Goal: Task Accomplishment & Management: Manage account settings

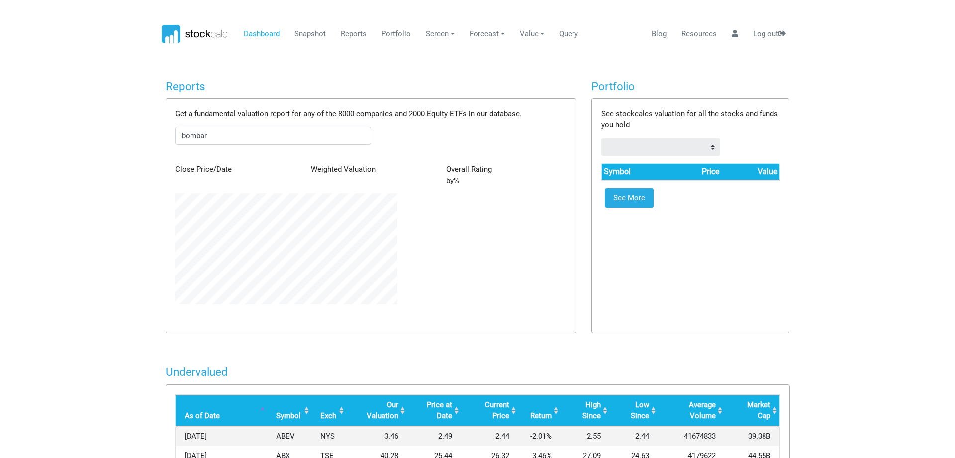
scroll to position [111, 237]
type input "bombardier"
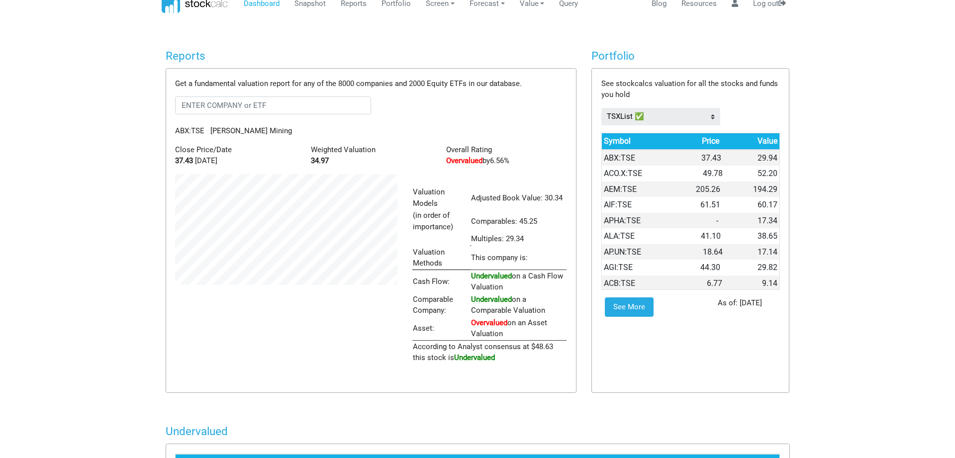
scroll to position [10, 0]
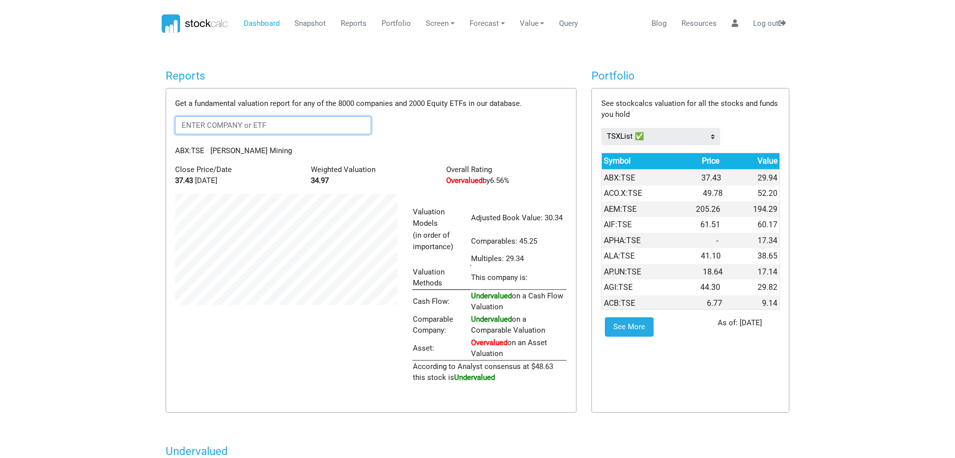
click at [292, 125] on input "text" at bounding box center [273, 125] width 196 height 18
click at [284, 144] on span "Bombardier" at bounding box center [275, 147] width 105 height 9
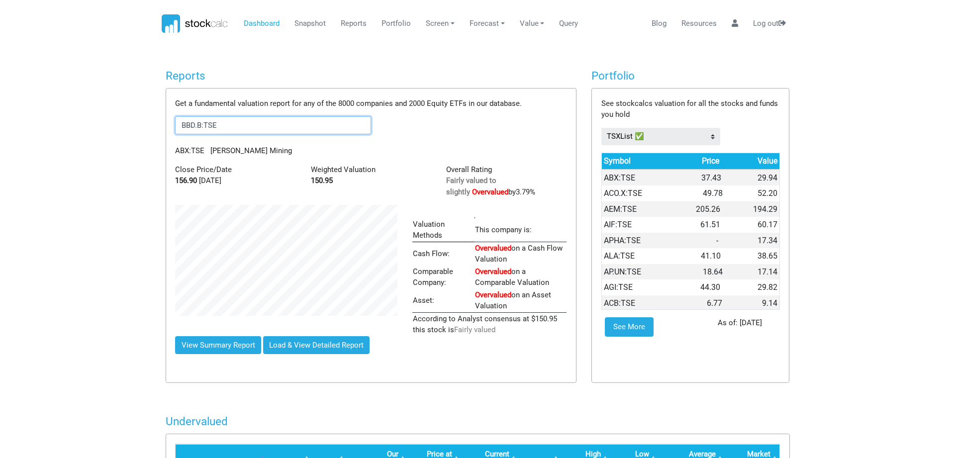
scroll to position [497506, 497400]
type input "BBD.B:TSE"
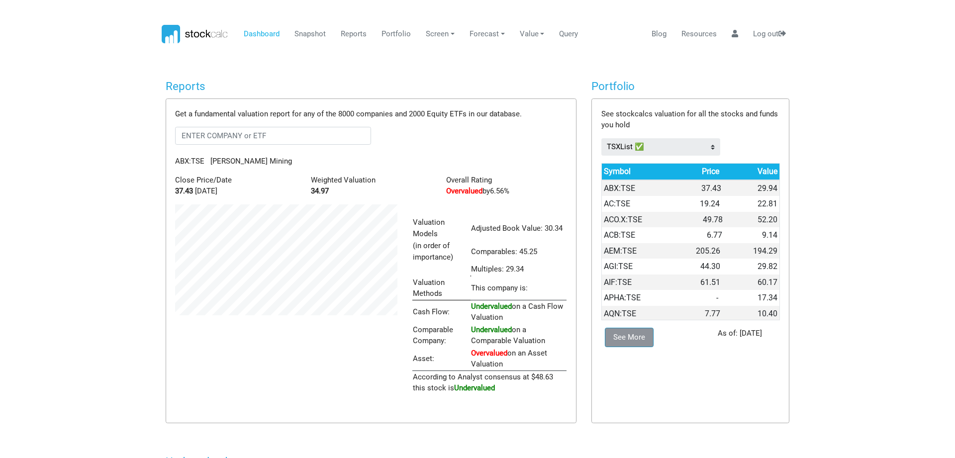
click at [631, 334] on link "See More" at bounding box center [629, 338] width 48 height 20
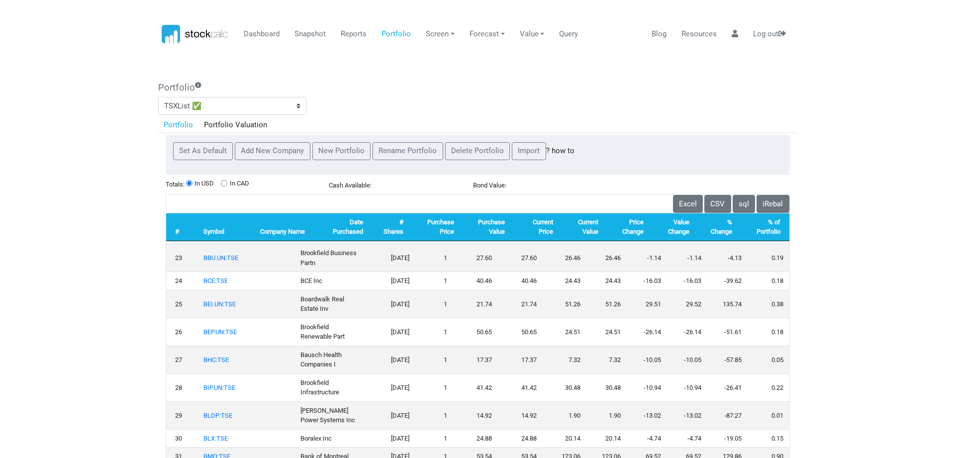
scroll to position [388, 0]
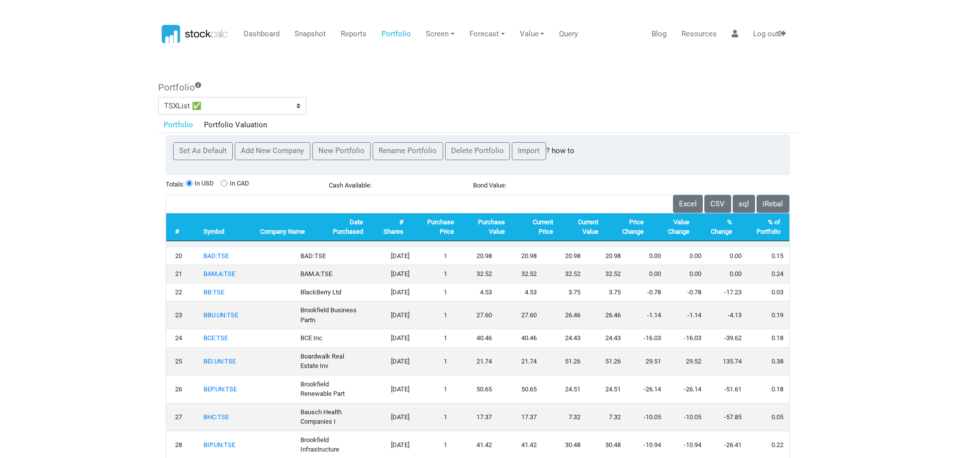
click at [226, 183] on input "In CAD" at bounding box center [224, 183] width 6 height 6
radio input "true"
click at [732, 35] on icon at bounding box center [735, 33] width 6 height 7
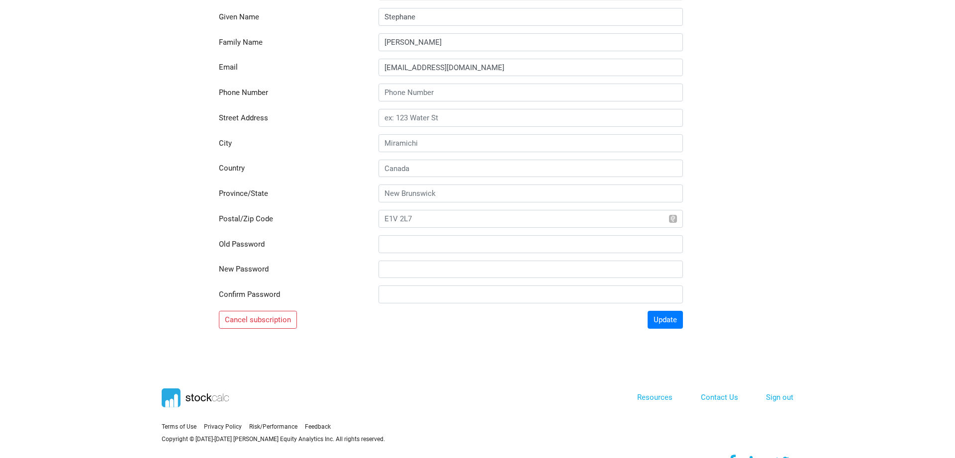
scroll to position [0, 0]
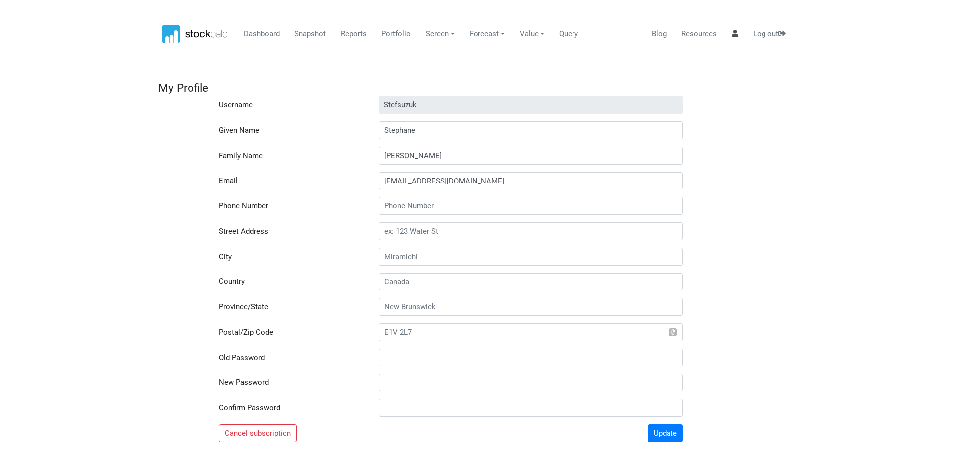
click at [733, 34] on icon at bounding box center [735, 33] width 6 height 7
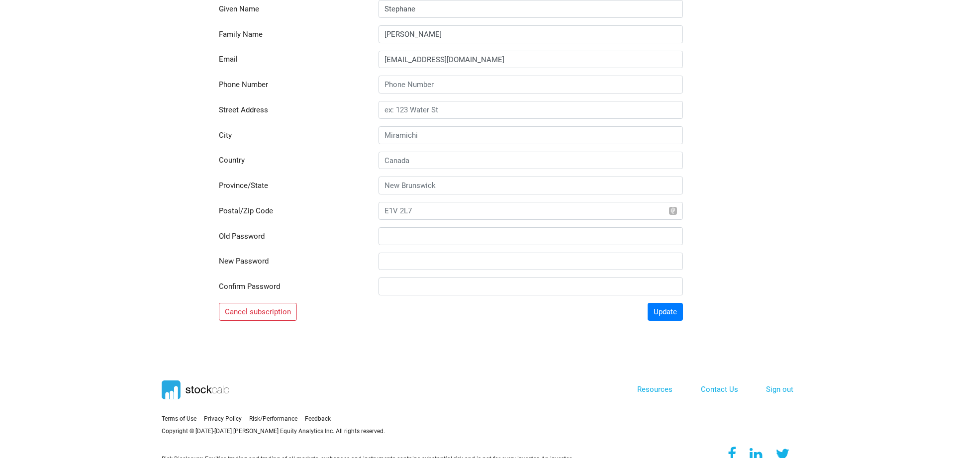
scroll to position [135, 0]
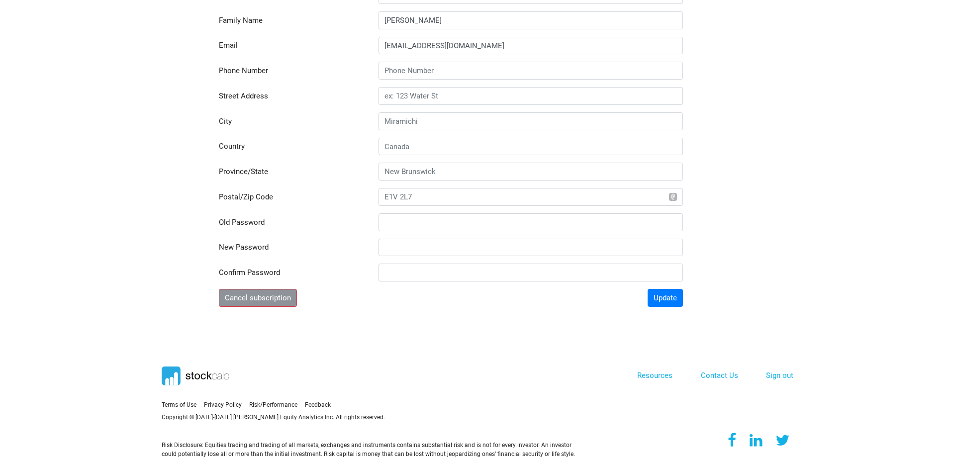
click at [275, 297] on button "Cancel subscription" at bounding box center [258, 298] width 79 height 18
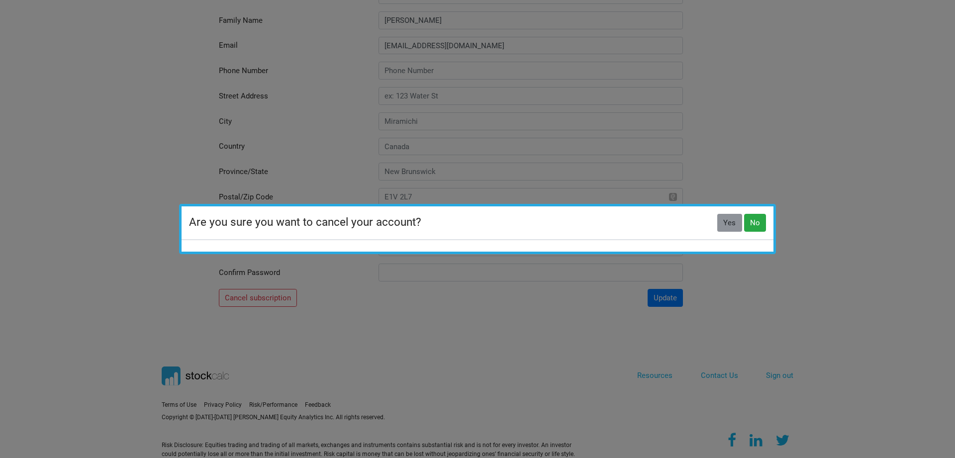
click at [733, 225] on button "Yes" at bounding box center [730, 223] width 25 height 18
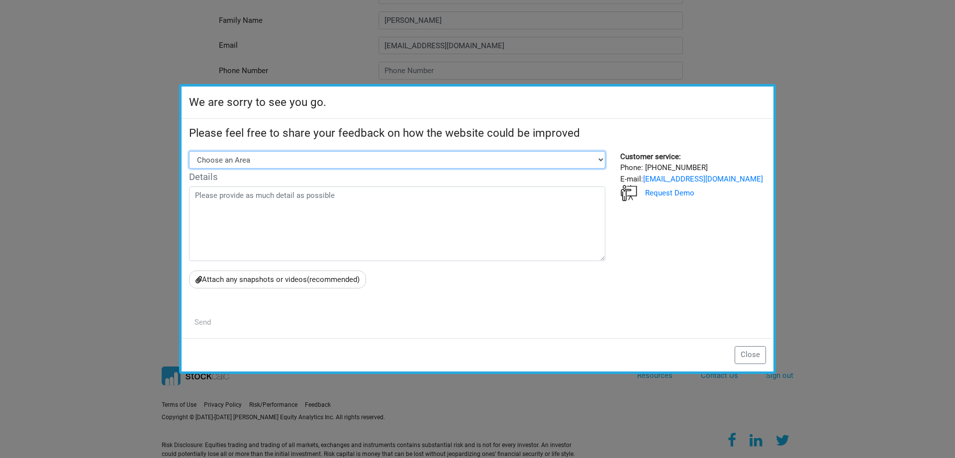
click at [189, 151] on select "Choose an Area Stock Screener Portfolio Snapshot Report Website layout Other" at bounding box center [397, 160] width 417 height 18
select select "Other"
click option "Other" at bounding box center [0, 0] width 0 height 0
click at [754, 357] on button "Close" at bounding box center [751, 355] width 32 height 18
